Goal: Task Accomplishment & Management: Manage account settings

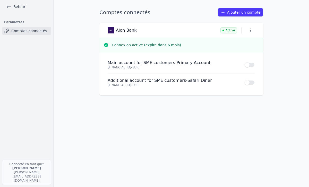
click at [249, 65] on button "Use setting" at bounding box center [250, 64] width 10 height 5
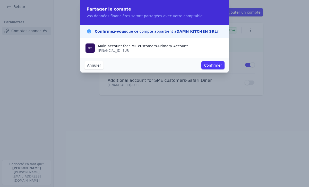
click at [212, 64] on button "Confirmer" at bounding box center [212, 65] width 23 height 8
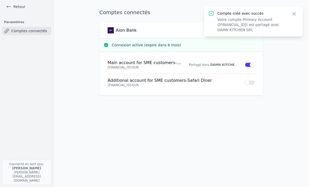
click at [246, 83] on button "Use setting" at bounding box center [250, 82] width 10 height 5
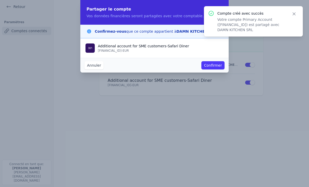
click at [206, 65] on button "Confirmer" at bounding box center [212, 65] width 23 height 8
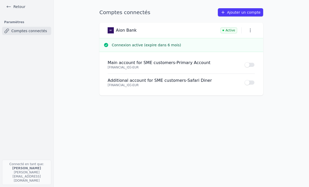
click at [247, 67] on button "Use setting" at bounding box center [250, 64] width 10 height 5
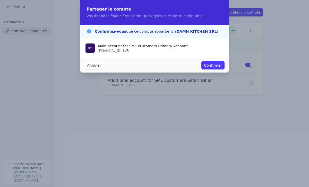
click at [217, 65] on button "Confirmer" at bounding box center [212, 65] width 23 height 8
click at [222, 68] on button "Confirmer" at bounding box center [212, 65] width 23 height 8
click at [213, 64] on button "Confirmer" at bounding box center [212, 65] width 23 height 8
click at [213, 66] on button "Confirmer" at bounding box center [212, 65] width 23 height 8
